Goal: Information Seeking & Learning: Find specific fact

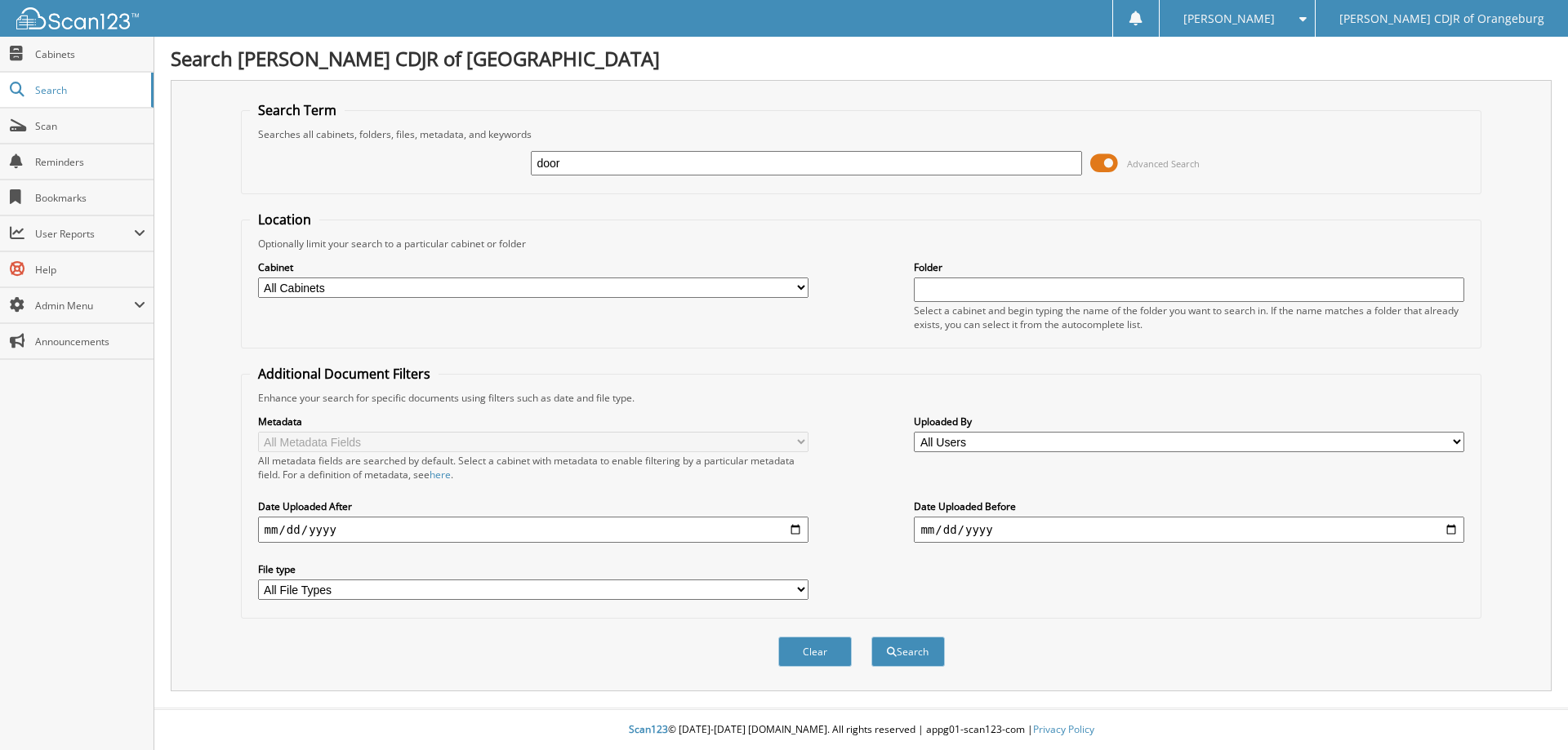
type input "door"
click at [871, 636] on button "Search" at bounding box center [907, 651] width 73 height 30
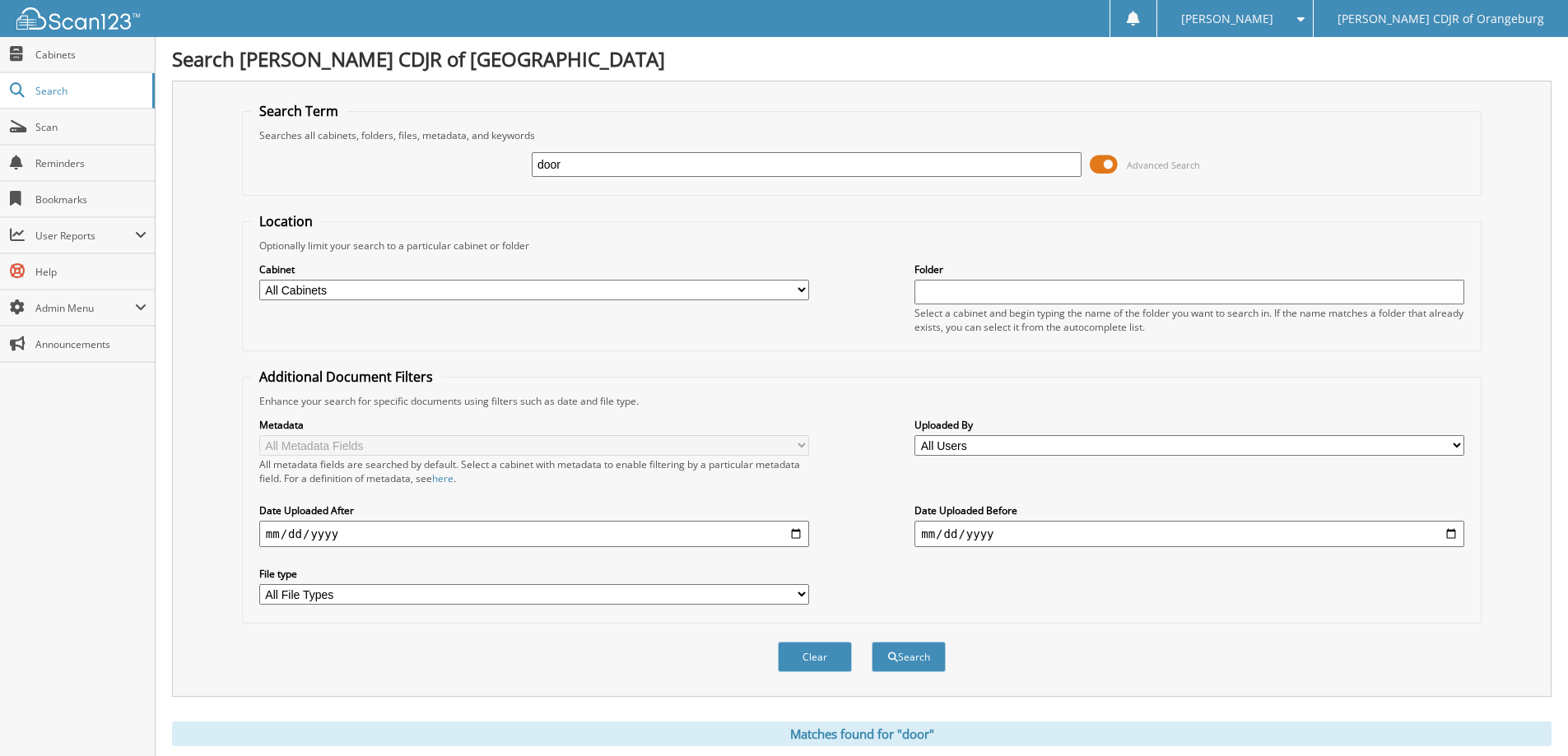
scroll to position [636, 0]
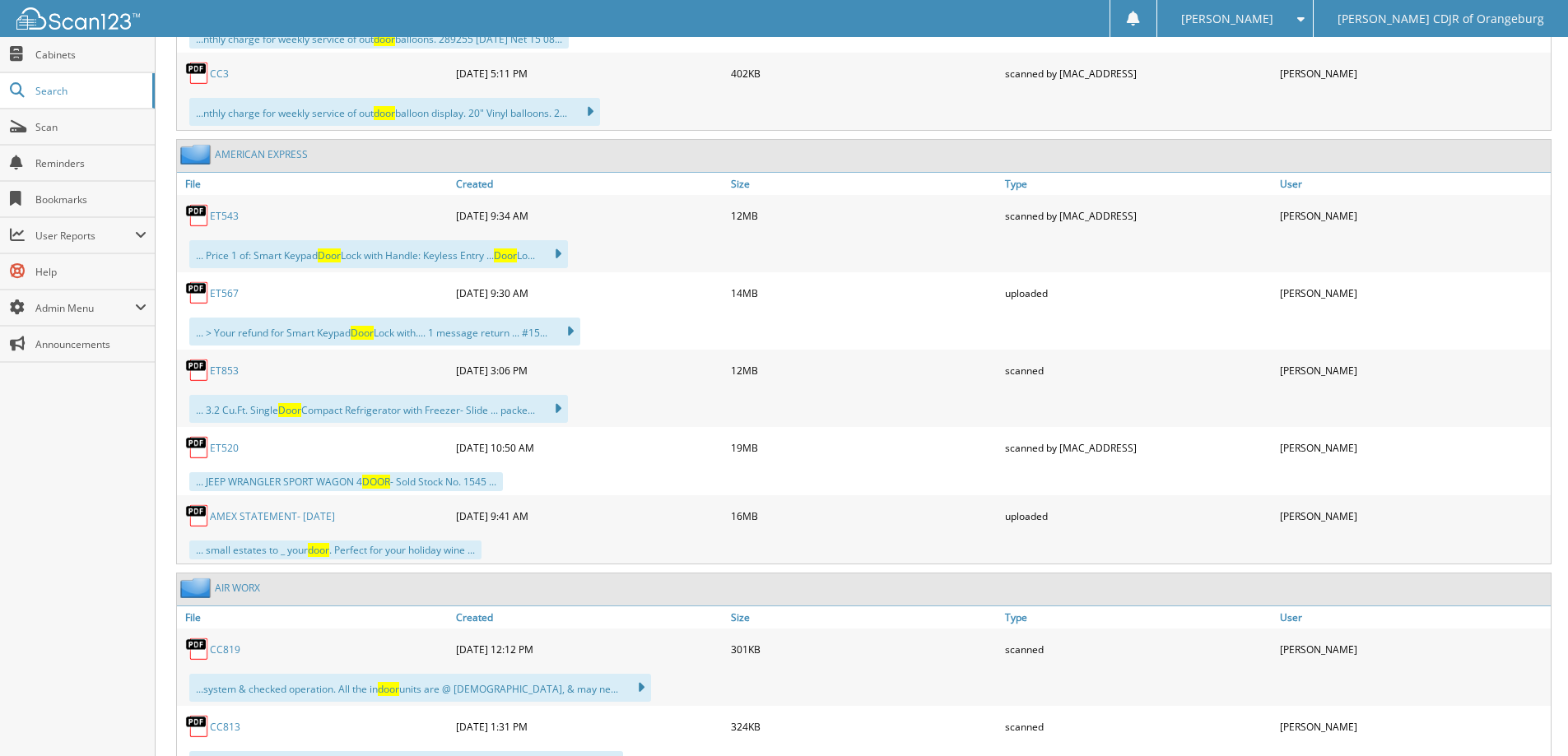
scroll to position [12424, 0]
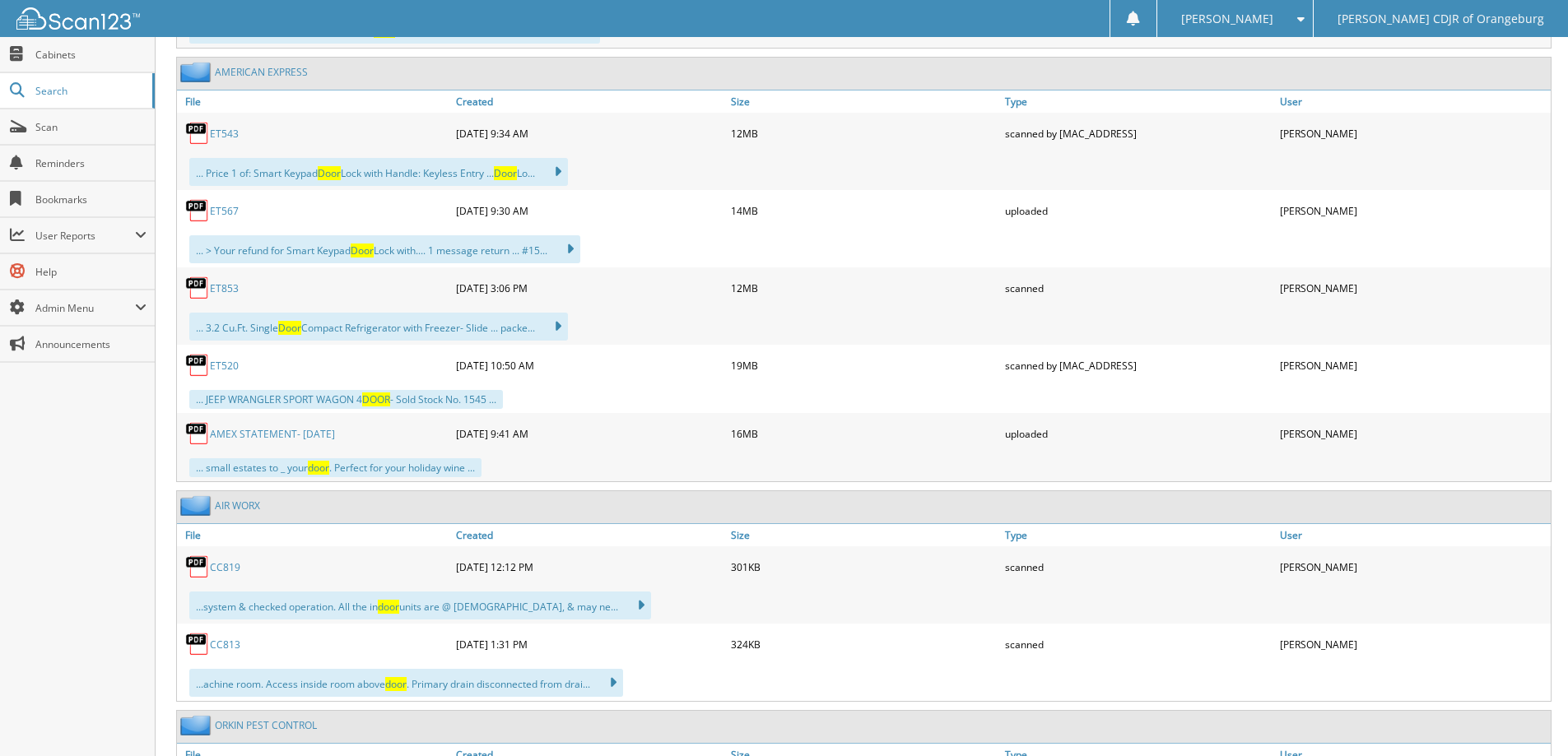
click at [225, 214] on link "ET567" at bounding box center [225, 210] width 29 height 14
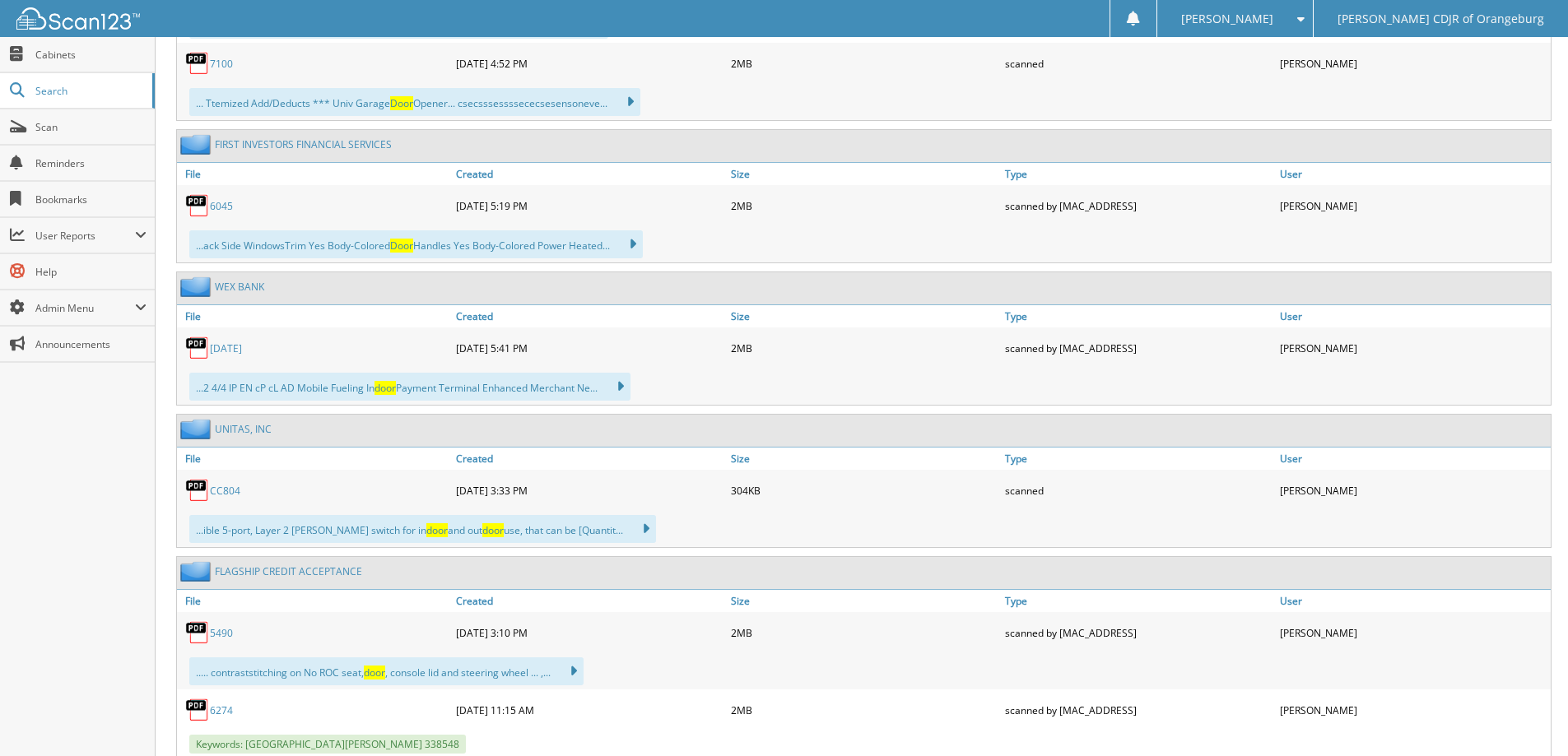
scroll to position [0, 0]
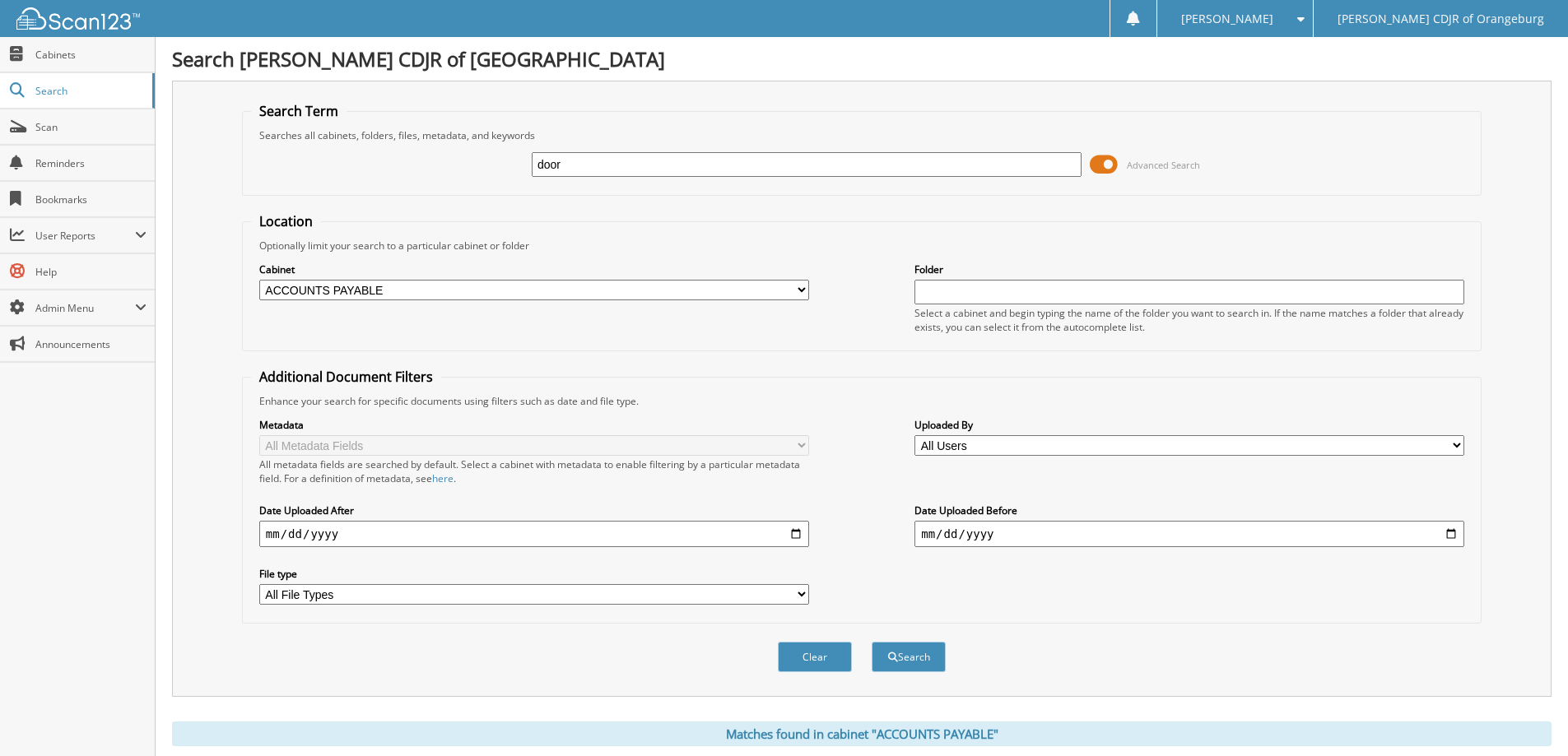
drag, startPoint x: 522, startPoint y: 171, endPoint x: 416, endPoint y: 172, distance: 106.0
click at [416, 172] on div "door Advanced Search" at bounding box center [862, 164] width 1221 height 45
type input "locksmith"
click at [872, 641] on button "Search" at bounding box center [908, 656] width 74 height 30
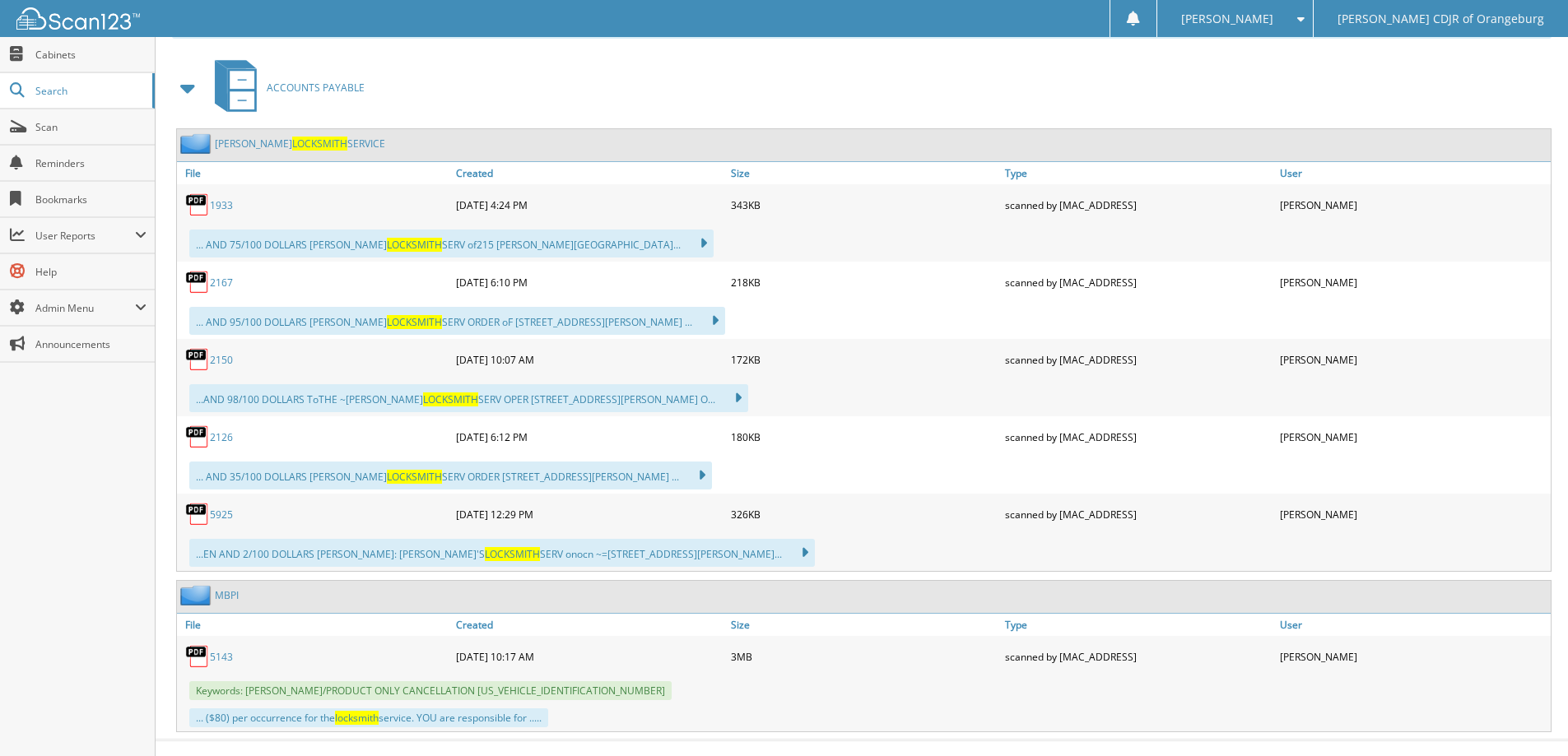
scroll to position [734, 0]
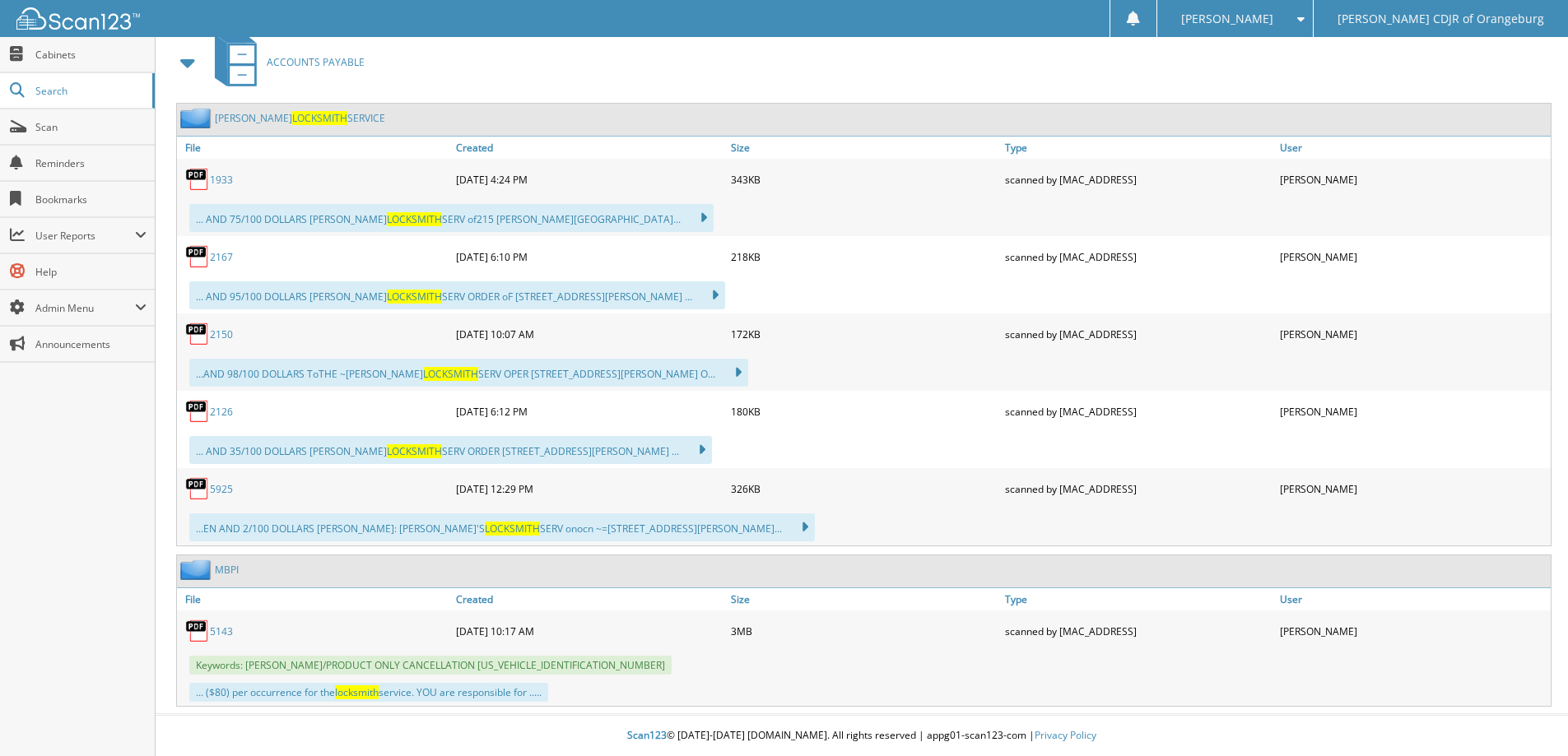
click at [221, 493] on link "5925" at bounding box center [221, 489] width 23 height 14
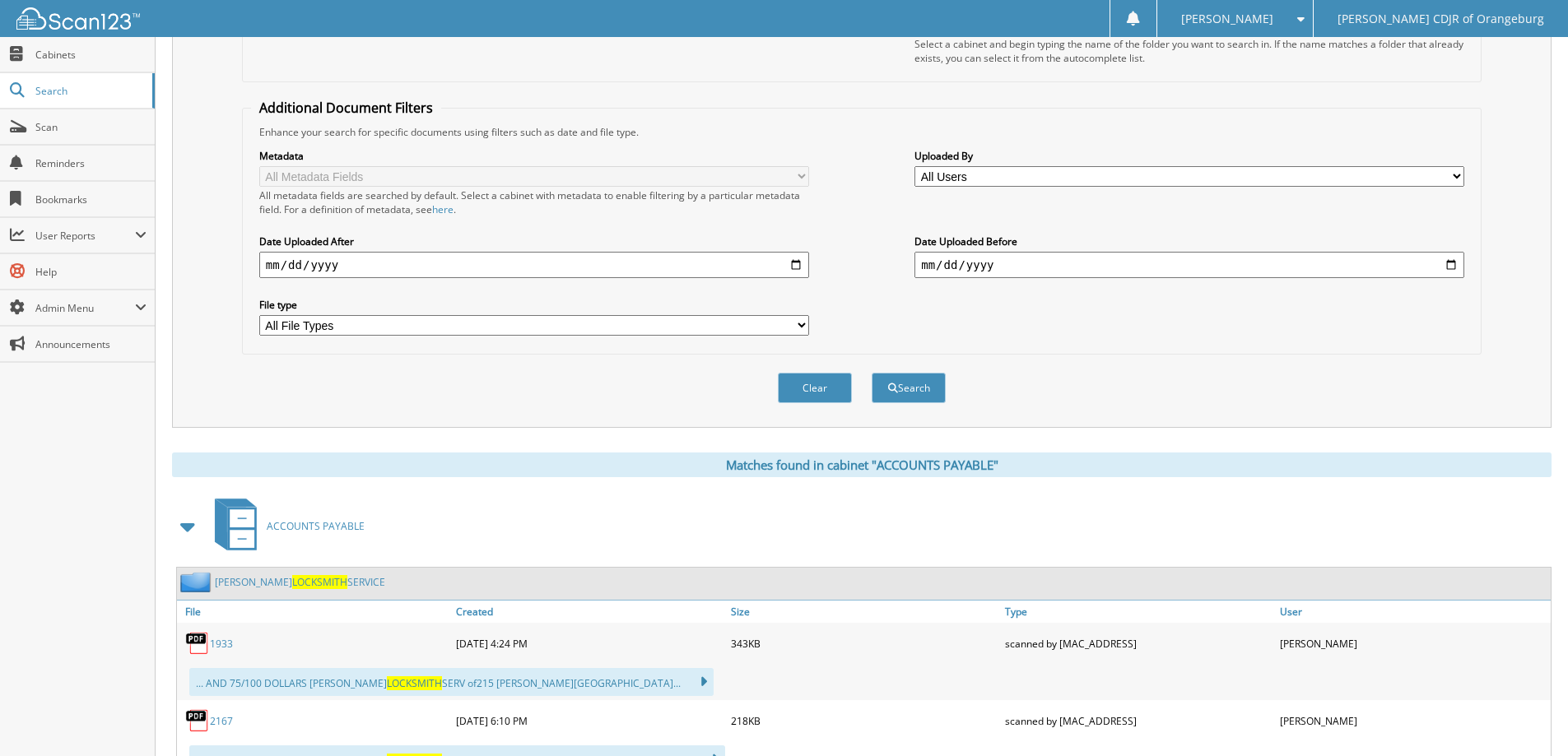
scroll to position [0, 0]
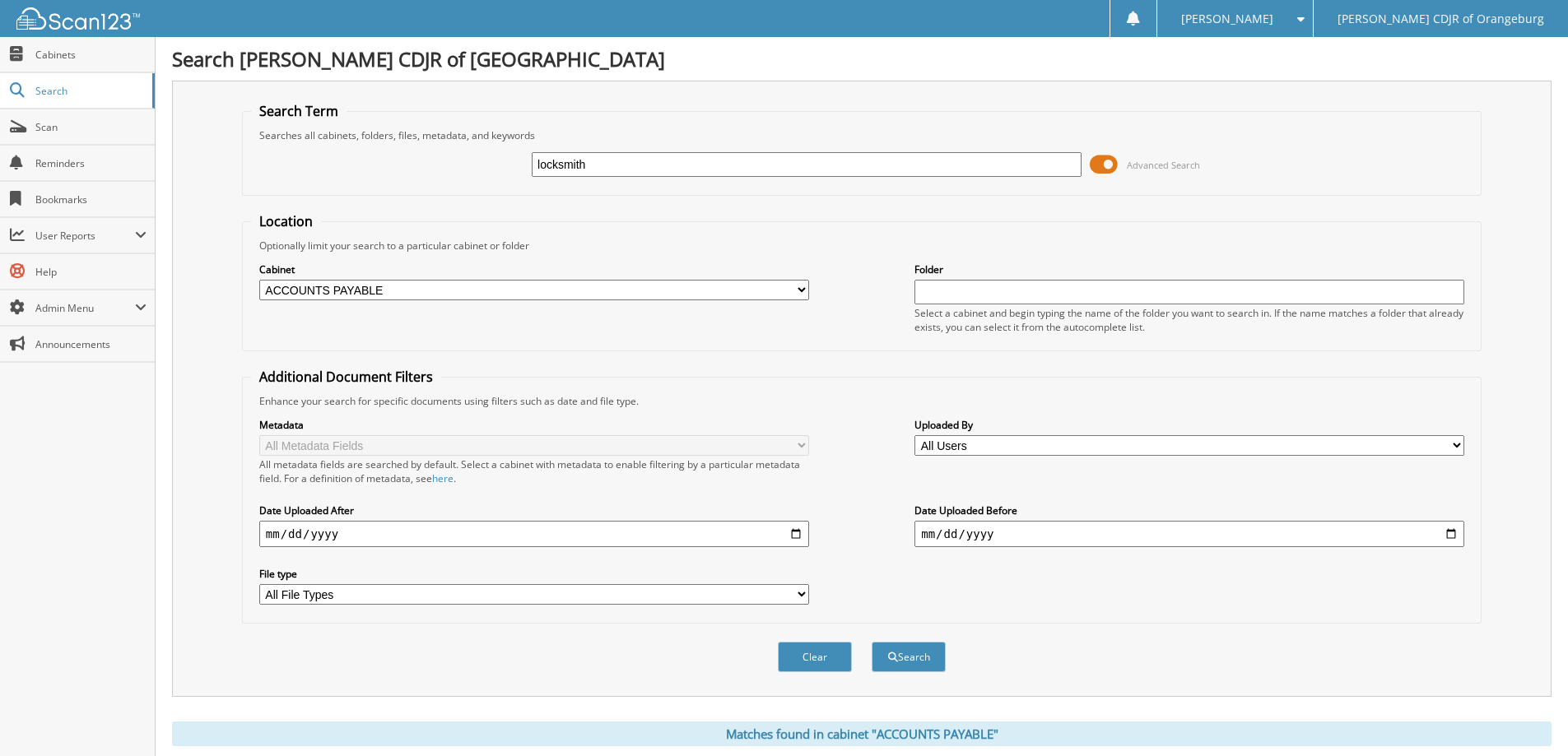
drag, startPoint x: 586, startPoint y: 168, endPoint x: 368, endPoint y: 174, distance: 218.1
click at [368, 174] on div "locksmith Advanced Search" at bounding box center [862, 164] width 1221 height 45
type input "a"
type input "A&A locksmith"
click at [872, 641] on button "Search" at bounding box center [908, 656] width 74 height 30
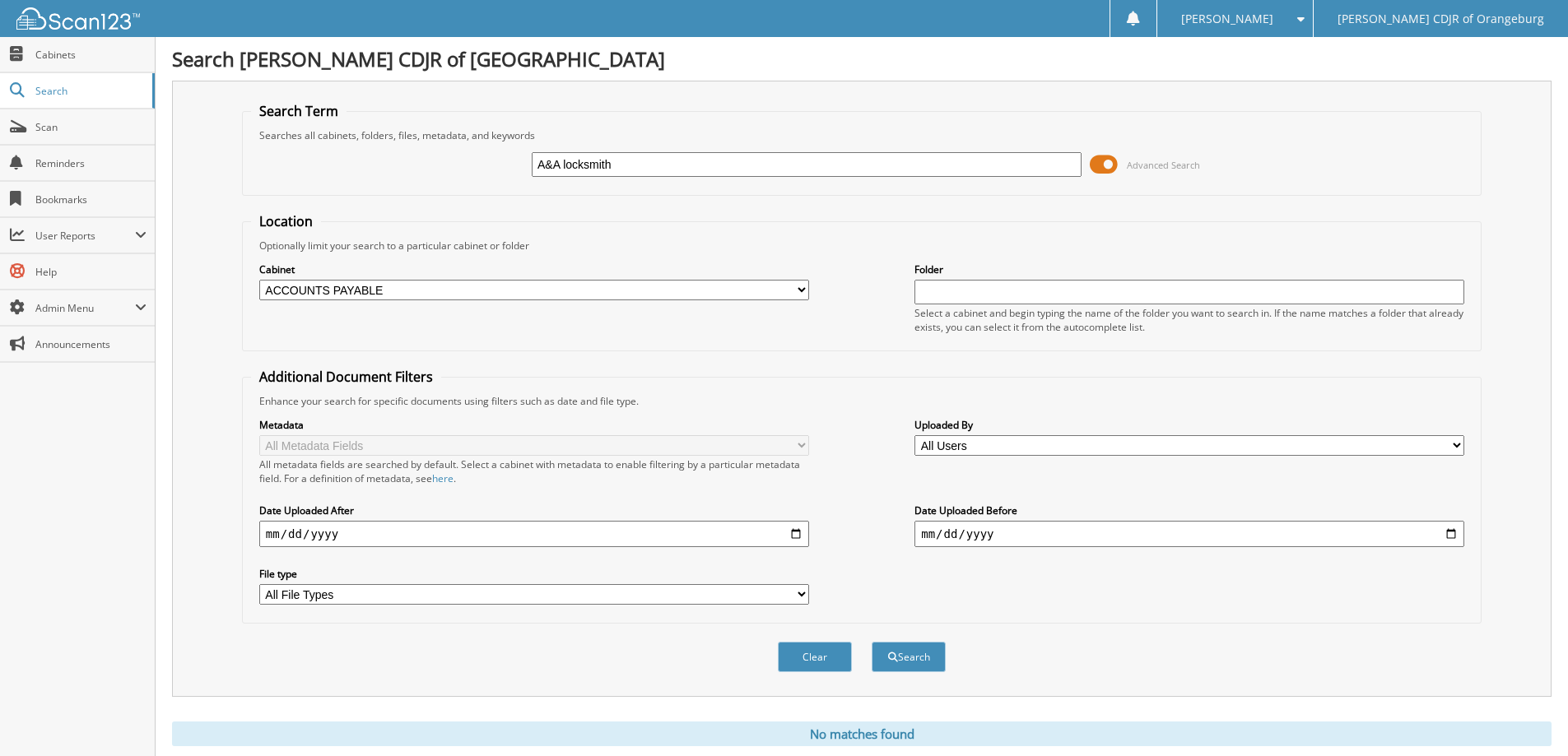
drag, startPoint x: 628, startPoint y: 164, endPoint x: 225, endPoint y: 141, distance: 403.7
click at [226, 141] on div "Search Term Searches all cabinets, folders, files, metadata, and keywords A&A l…" at bounding box center [862, 388] width 1380 height 616
type input "finance door"
click at [872, 641] on button "Search" at bounding box center [908, 656] width 74 height 30
drag, startPoint x: 655, startPoint y: 165, endPoint x: 151, endPoint y: 176, distance: 504.1
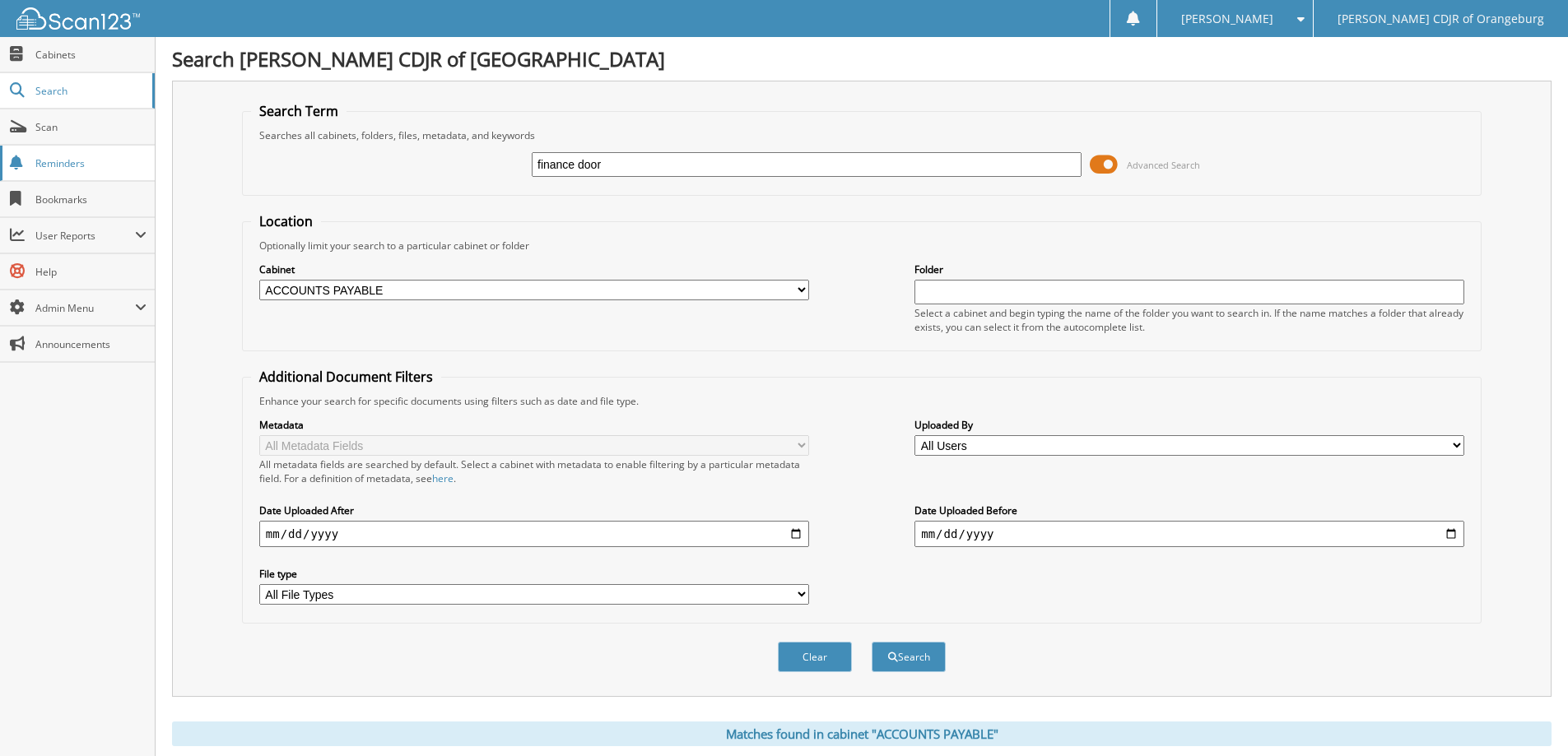
type input "k"
type input "fixed door"
click at [872, 641] on button "Search" at bounding box center [908, 656] width 74 height 30
drag, startPoint x: 562, startPoint y: 160, endPoint x: 362, endPoint y: 170, distance: 200.2
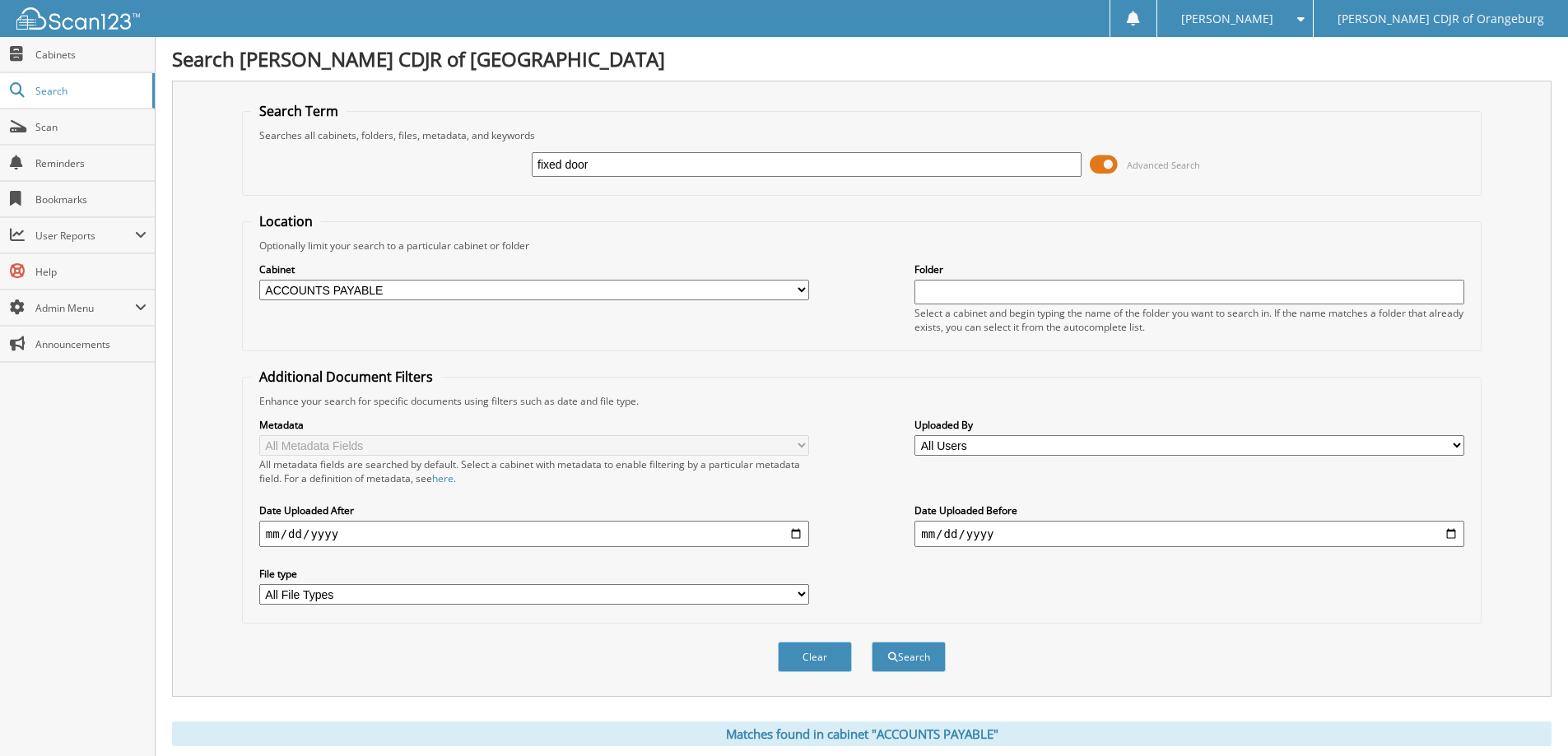
click at [363, 170] on div "fixed door Advanced Search" at bounding box center [862, 164] width 1221 height 45
type input "overhead door"
click at [872, 641] on button "Search" at bounding box center [908, 656] width 74 height 30
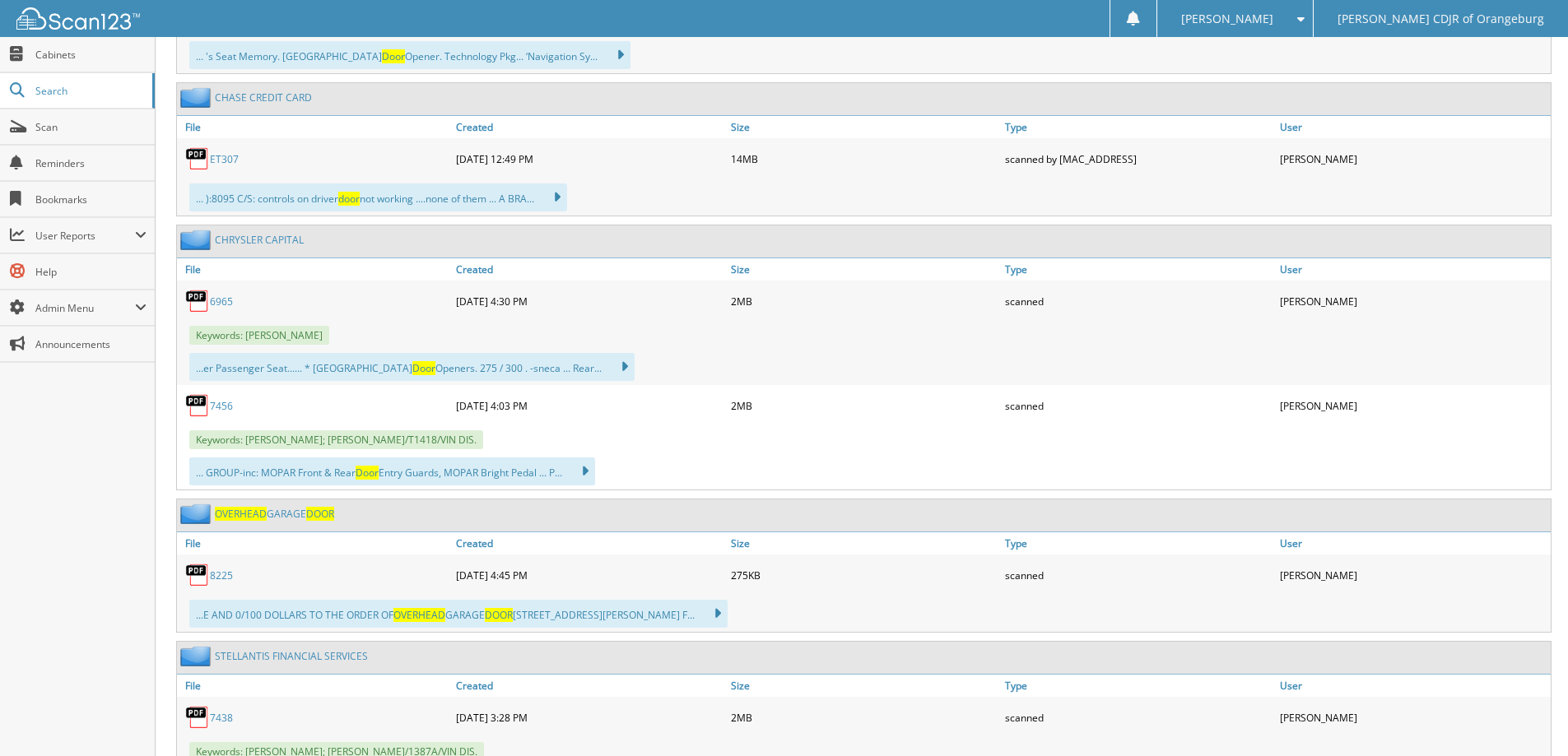
scroll to position [2962, 0]
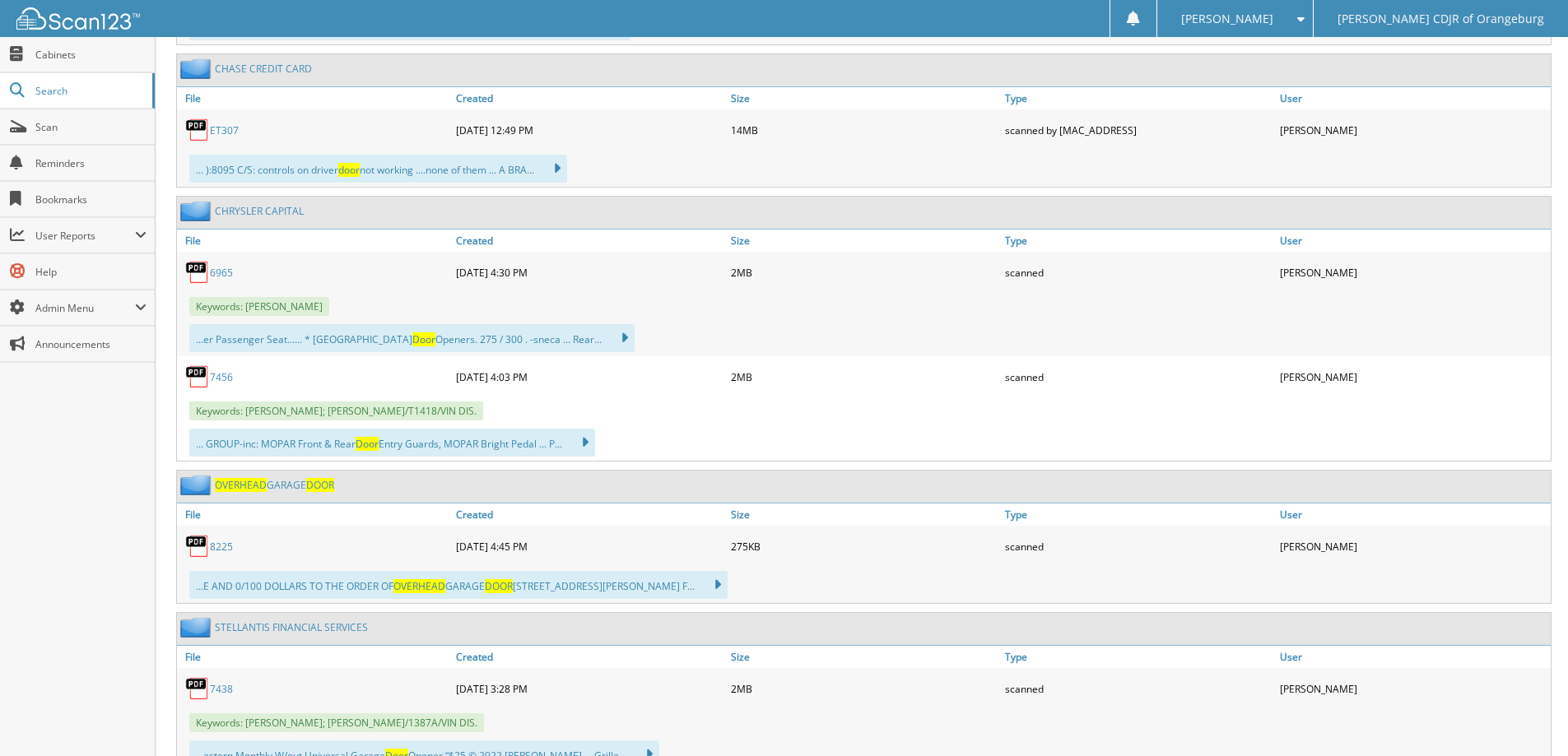
click at [288, 484] on link "OVERHEAD GARAGE DOOR" at bounding box center [274, 484] width 119 height 14
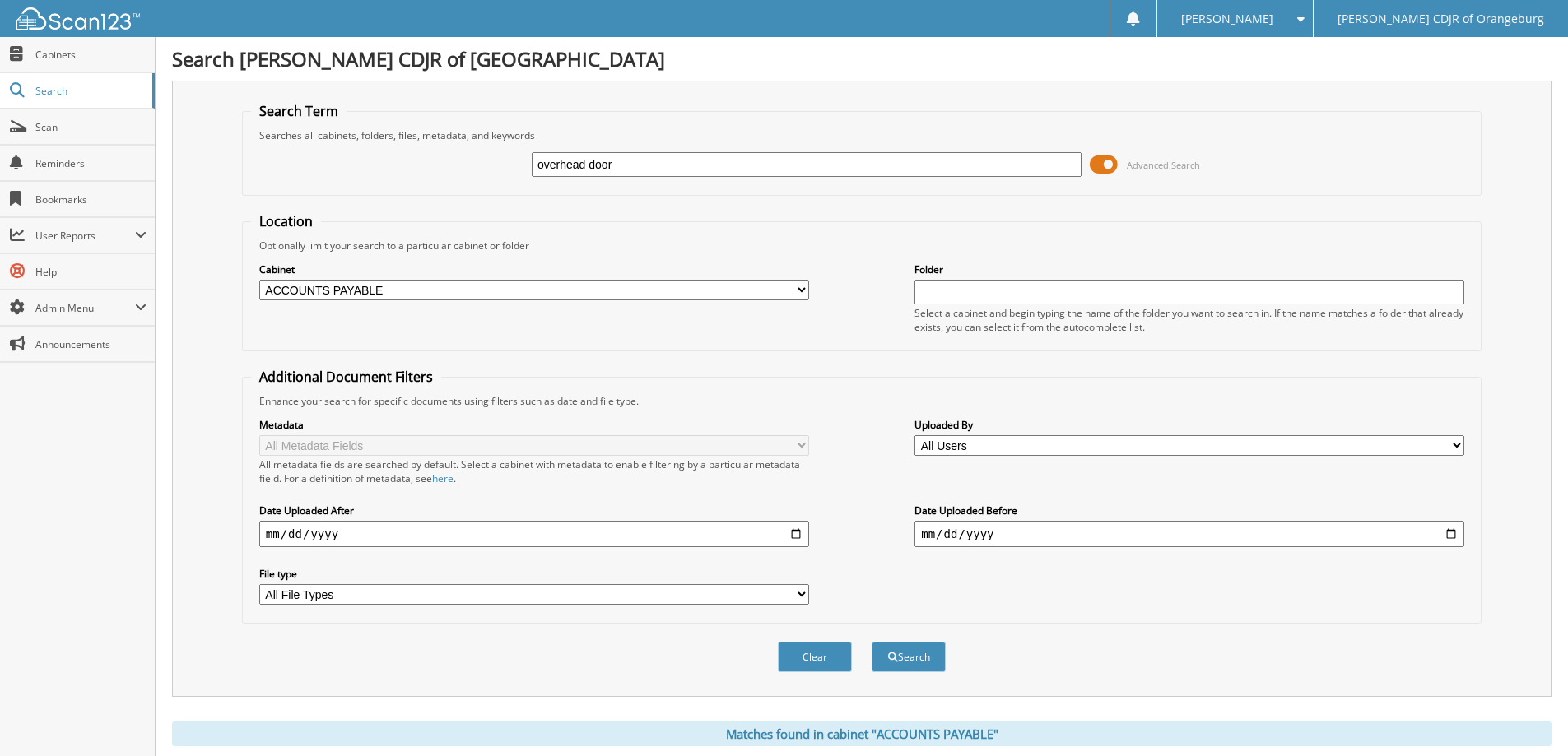
drag, startPoint x: 588, startPoint y: 161, endPoint x: 277, endPoint y: 172, distance: 311.2
click at [277, 172] on div "overhead door Advanced Search" at bounding box center [862, 164] width 1221 height 45
type input "door repair"
click at [872, 641] on button "Search" at bounding box center [908, 656] width 74 height 30
drag, startPoint x: 572, startPoint y: 161, endPoint x: 469, endPoint y: 161, distance: 103.0
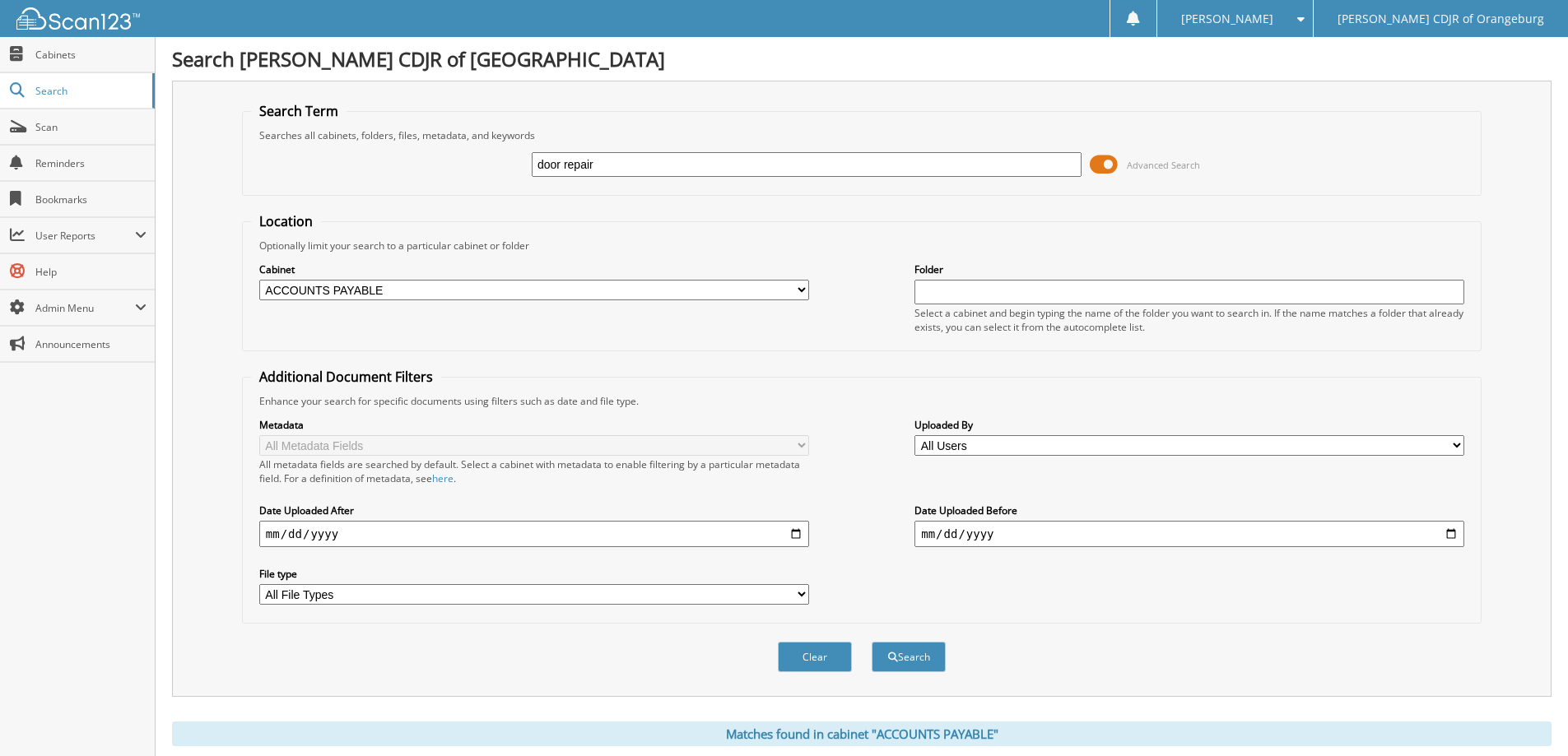
click at [469, 161] on div "door repair Advanced Search" at bounding box center [862, 164] width 1221 height 45
type input "office door"
click at [872, 641] on button "Search" at bounding box center [908, 656] width 74 height 30
drag, startPoint x: 598, startPoint y: 165, endPoint x: 566, endPoint y: 165, distance: 32.0
click at [566, 165] on input "office door" at bounding box center [806, 164] width 550 height 25
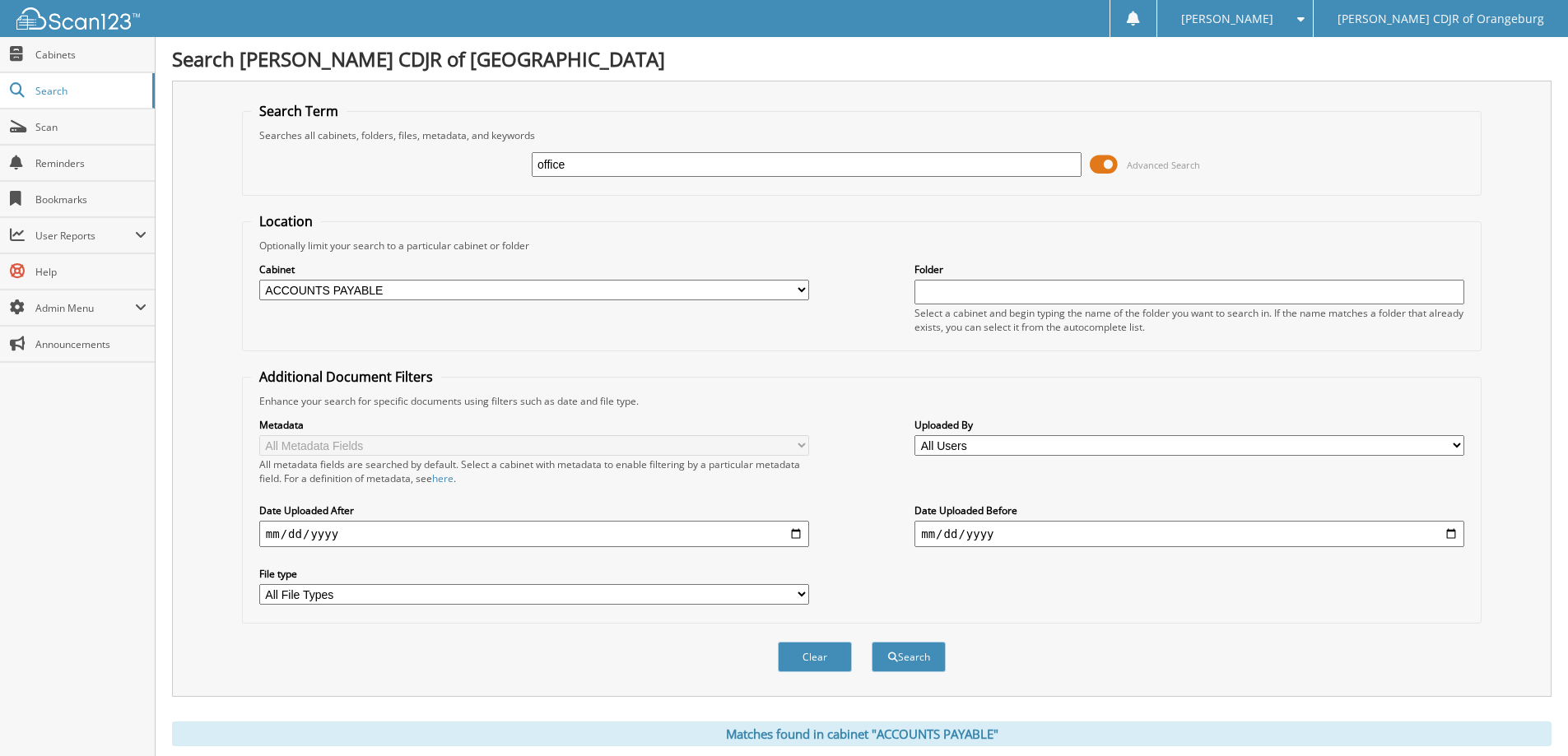
type input "office"
click at [872, 641] on button "Search" at bounding box center [908, 656] width 74 height 30
drag, startPoint x: 635, startPoint y: 165, endPoint x: 348, endPoint y: 172, distance: 287.1
click at [348, 172] on div "office Advanced Search" at bounding box center [862, 164] width 1221 height 45
type input "office door repair"
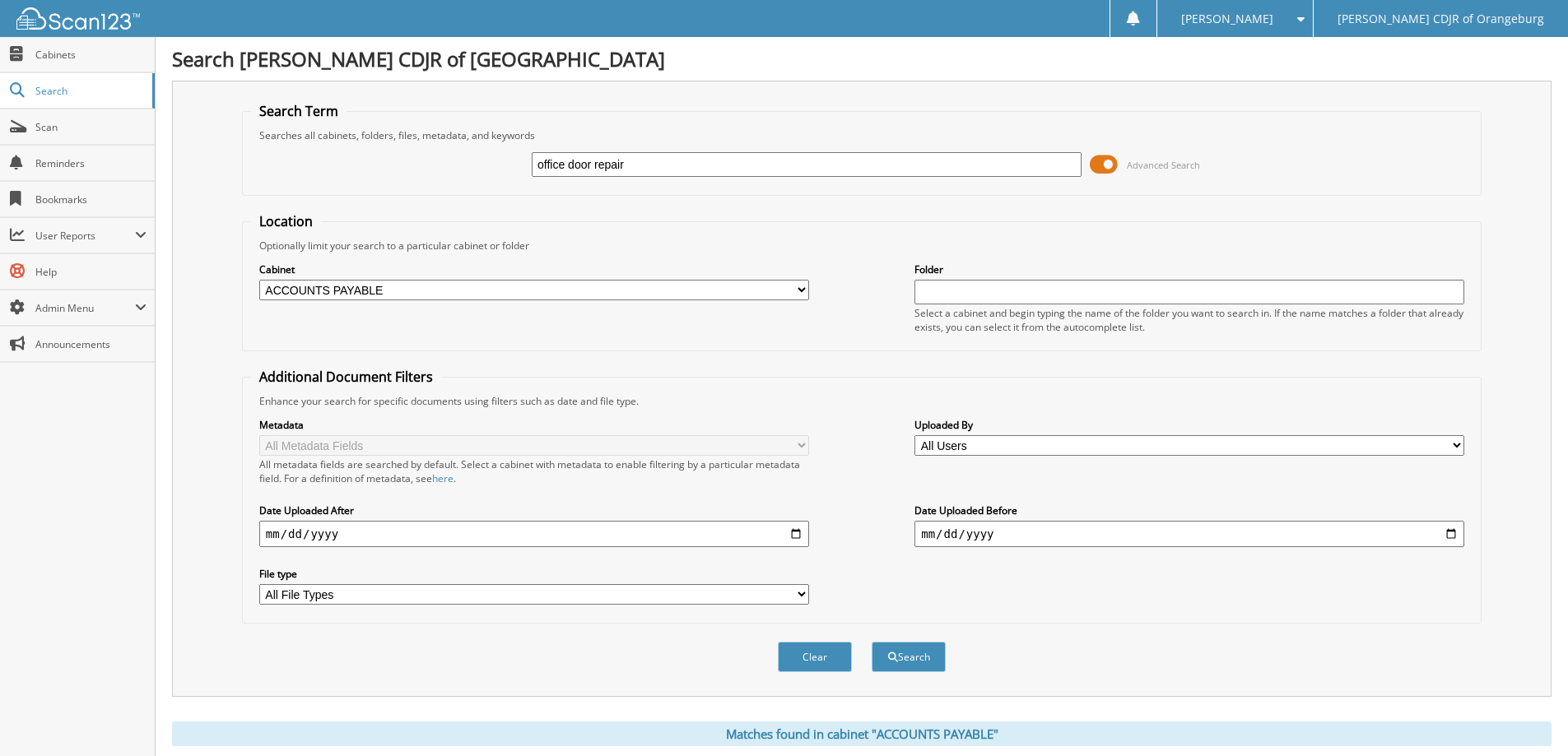
click at [872, 641] on button "Search" at bounding box center [908, 656] width 74 height 30
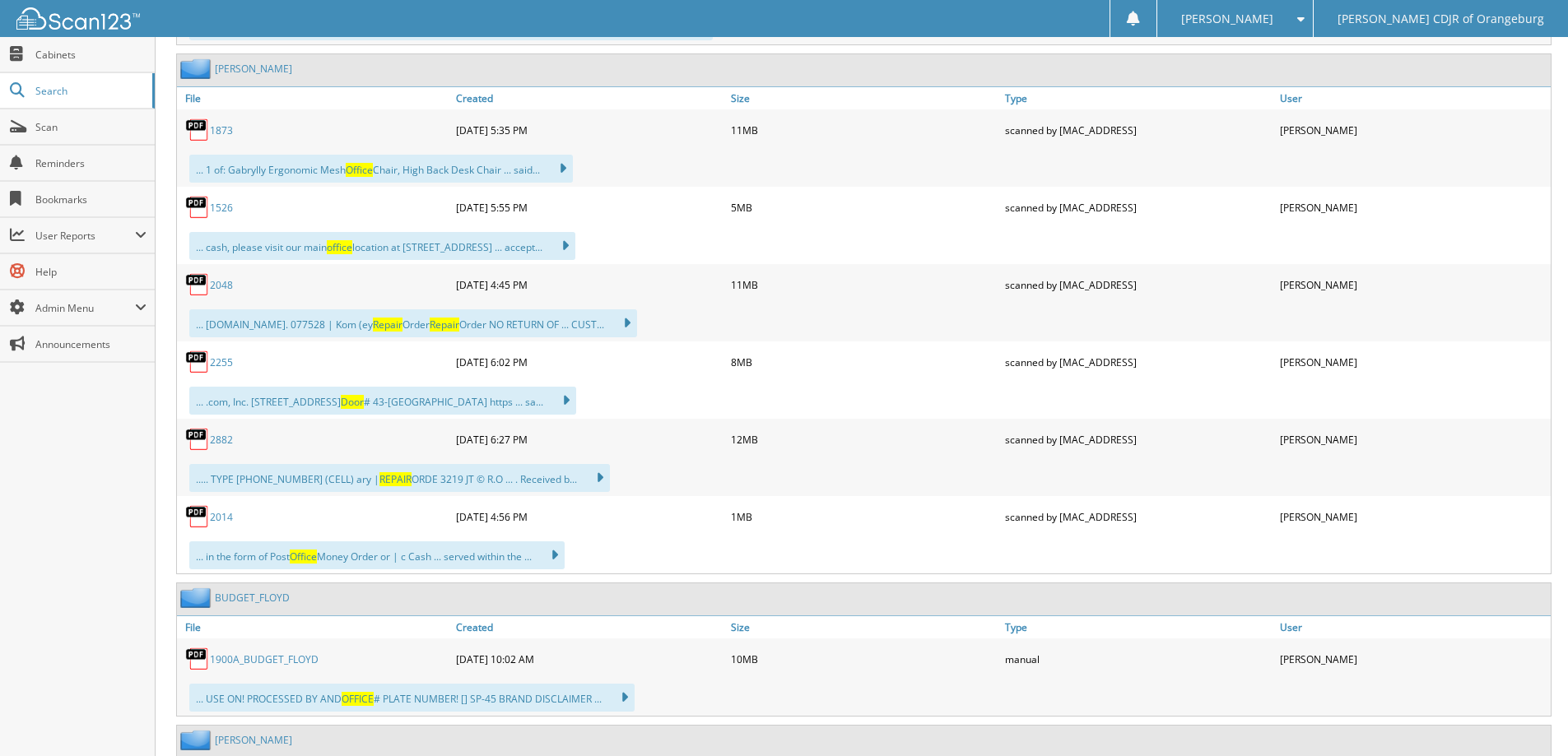
scroll to position [2669, 0]
